Goal: Task Accomplishment & Management: Manage account settings

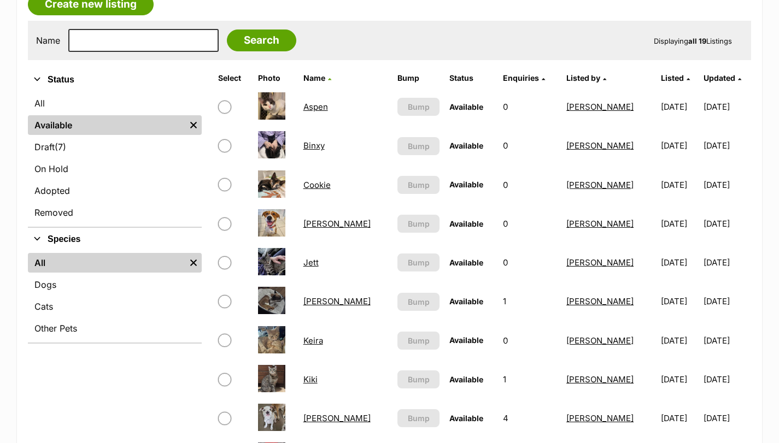
scroll to position [182, 0]
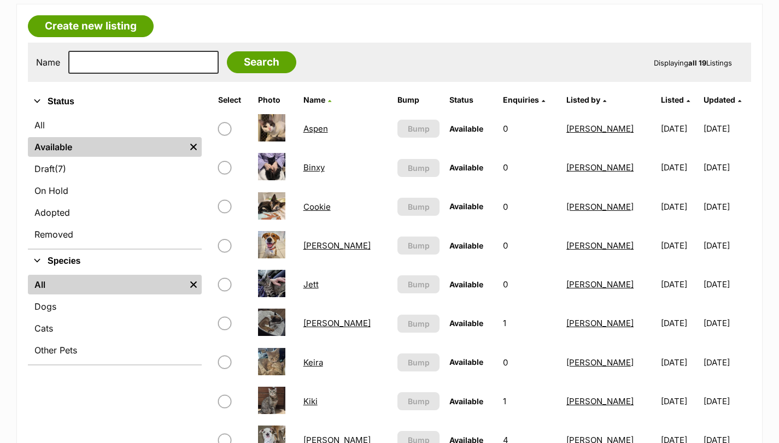
click at [316, 166] on link "Binxy" at bounding box center [313, 167] width 21 height 10
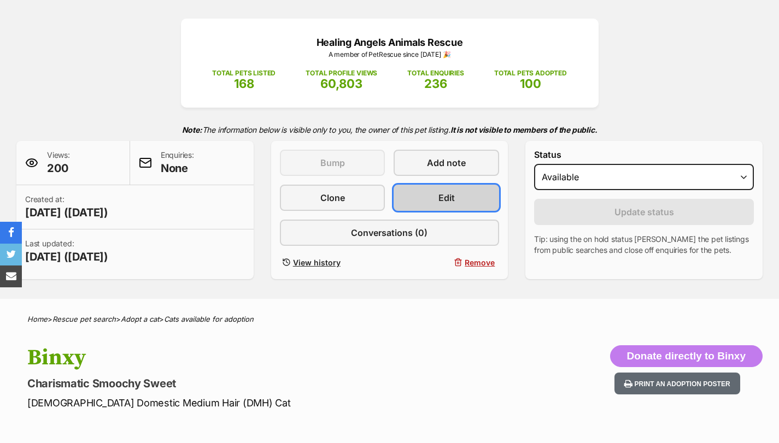
click at [459, 195] on link "Edit" at bounding box center [447, 198] width 106 height 26
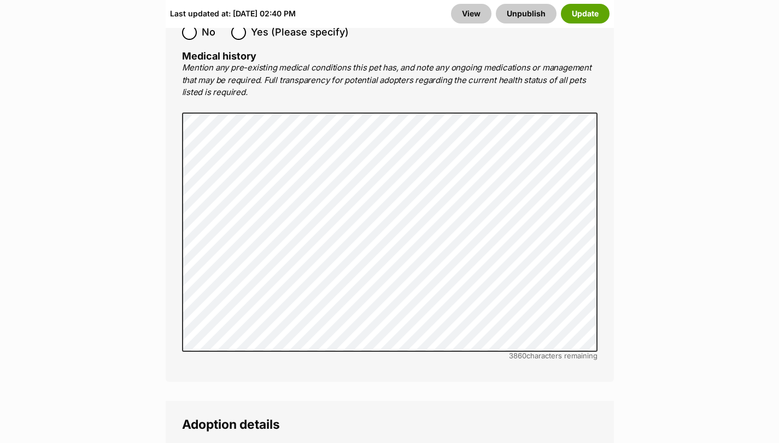
scroll to position [2497, 0]
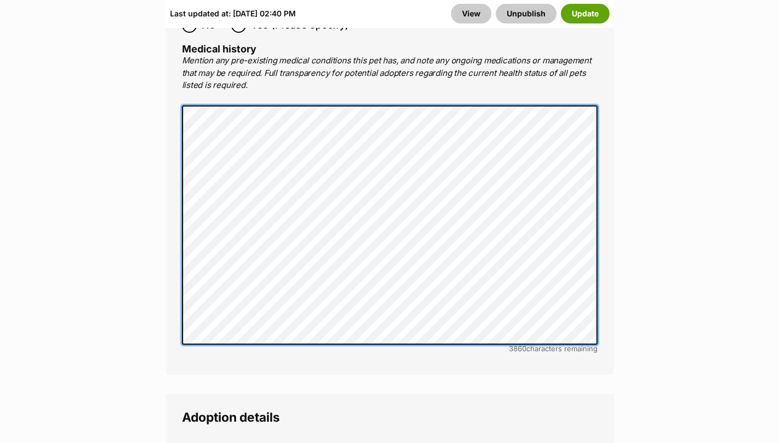
click at [171, 108] on div "Medical All listed pets must be vet checked and up to date with vaccinations, f…" at bounding box center [390, 55] width 448 height 639
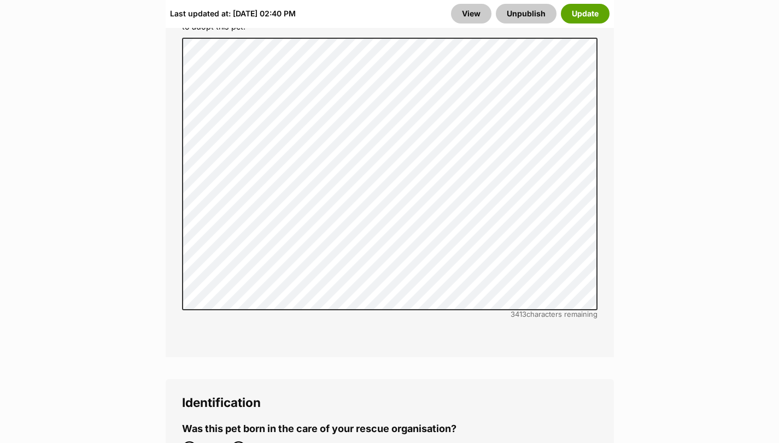
scroll to position [3663, 0]
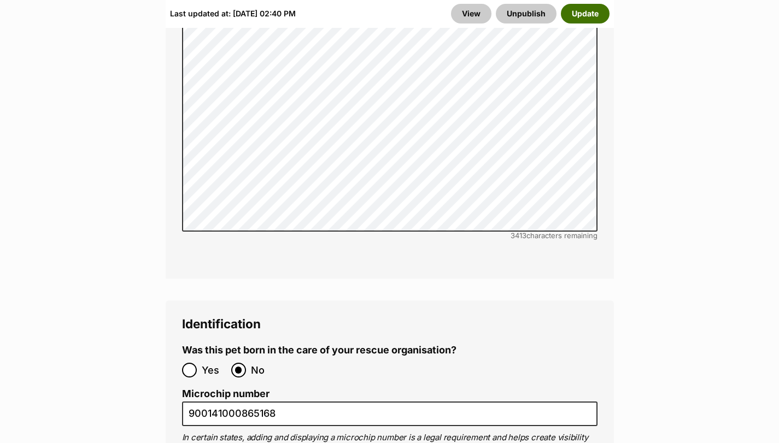
click at [588, 10] on button "Update" at bounding box center [585, 14] width 49 height 20
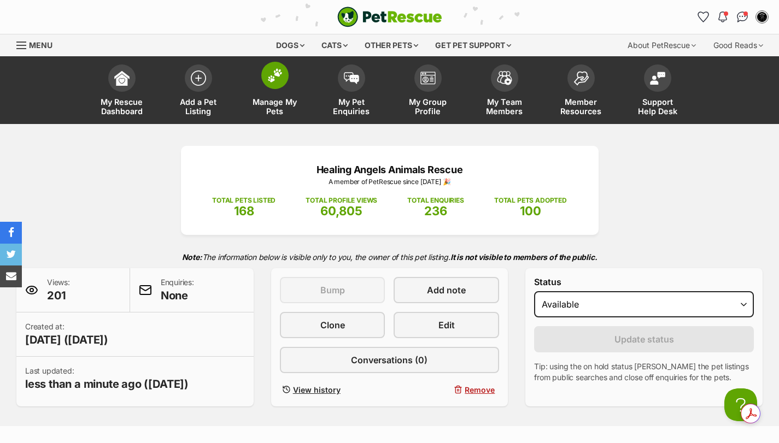
click at [281, 73] on img at bounding box center [274, 75] width 15 height 14
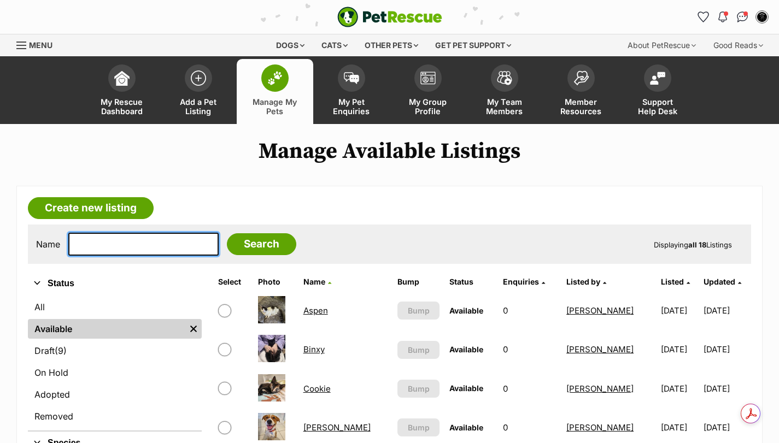
click at [126, 245] on input "text" at bounding box center [143, 244] width 150 height 23
type input "jett"
click at [227, 233] on input "Search" at bounding box center [261, 244] width 69 height 22
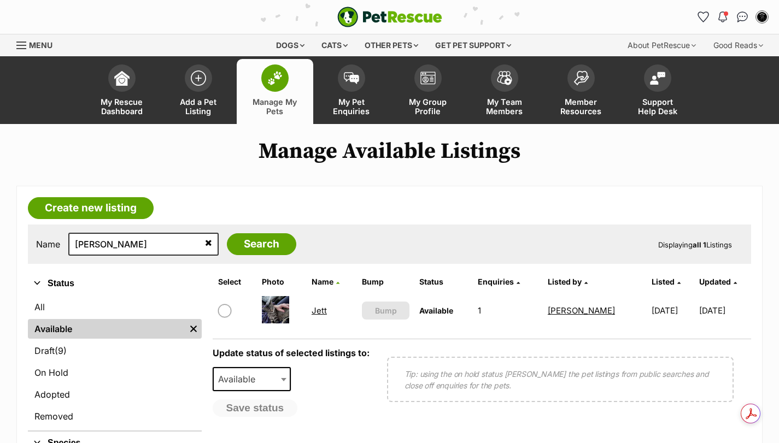
click at [321, 308] on link "Jett" at bounding box center [319, 311] width 15 height 10
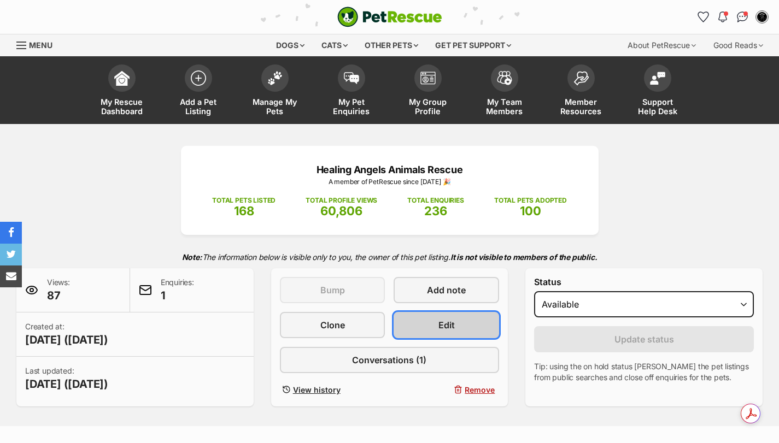
click at [459, 325] on link "Edit" at bounding box center [447, 325] width 106 height 26
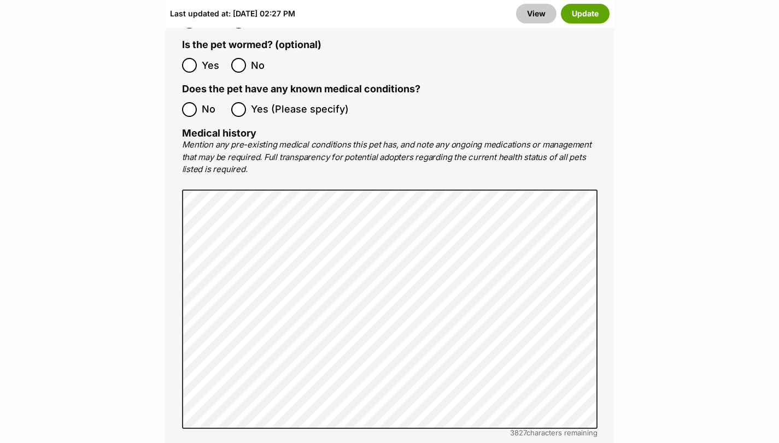
scroll to position [2399, 0]
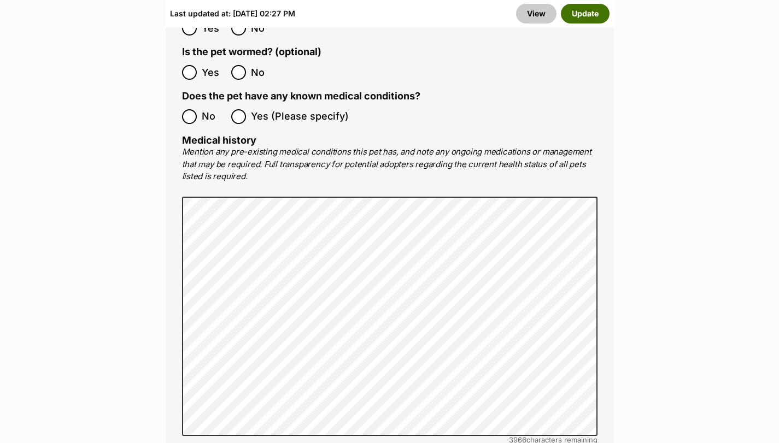
click at [592, 22] on button "Update" at bounding box center [585, 14] width 49 height 20
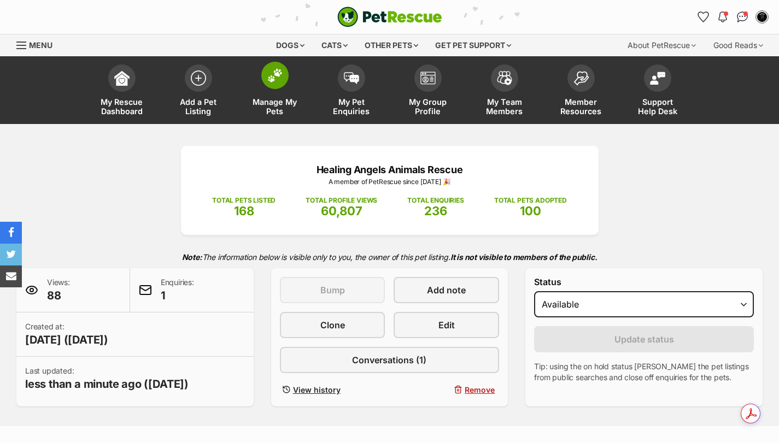
click at [274, 78] on img at bounding box center [274, 75] width 15 height 14
